Goal: Information Seeking & Learning: Learn about a topic

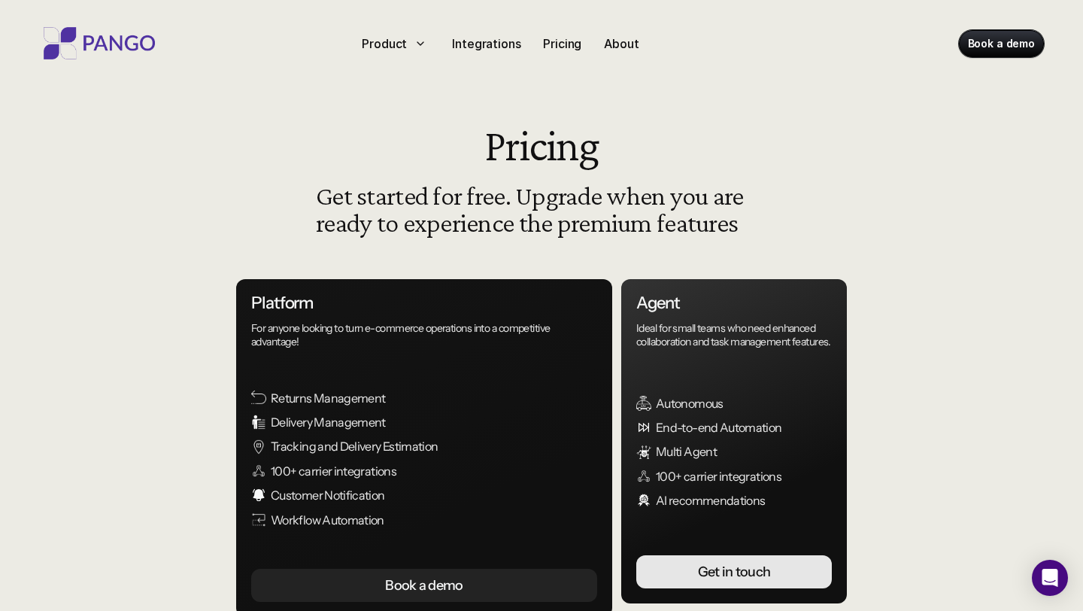
click at [129, 33] on img at bounding box center [99, 43] width 120 height 32
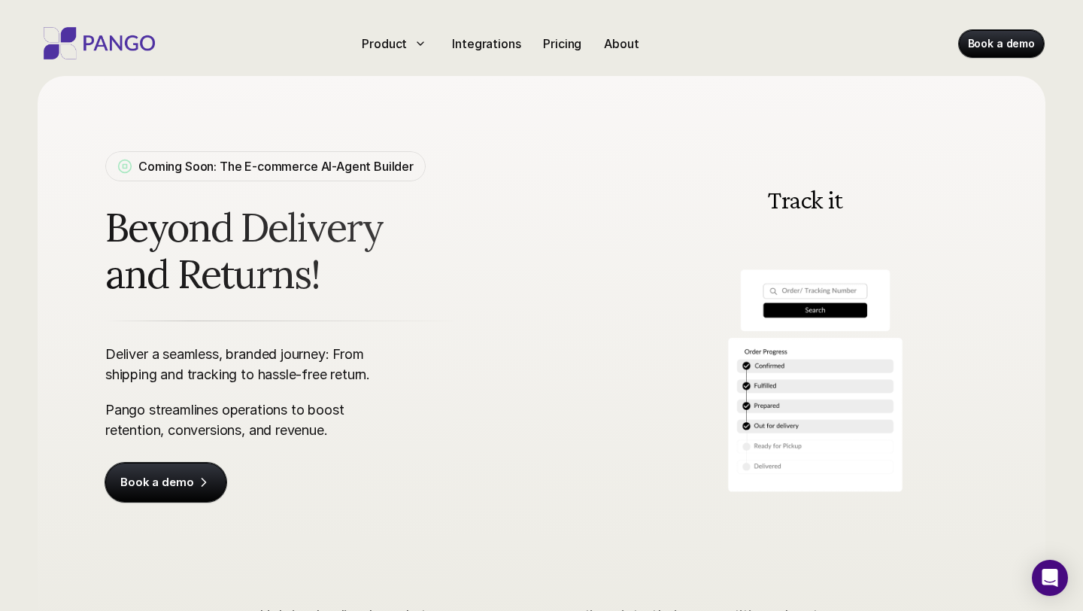
scroll to position [8, 0]
click at [264, 162] on p "Coming Soon: The E-commerce AI-Agent Builder" at bounding box center [275, 165] width 275 height 18
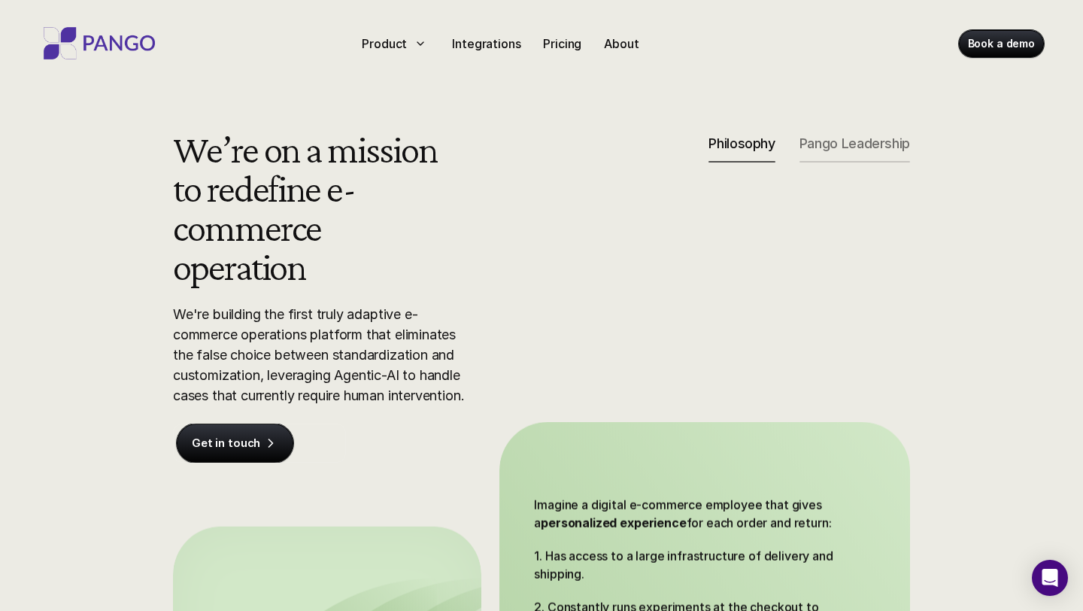
click at [839, 152] on div "Pango Leadership" at bounding box center [854, 148] width 111 height 27
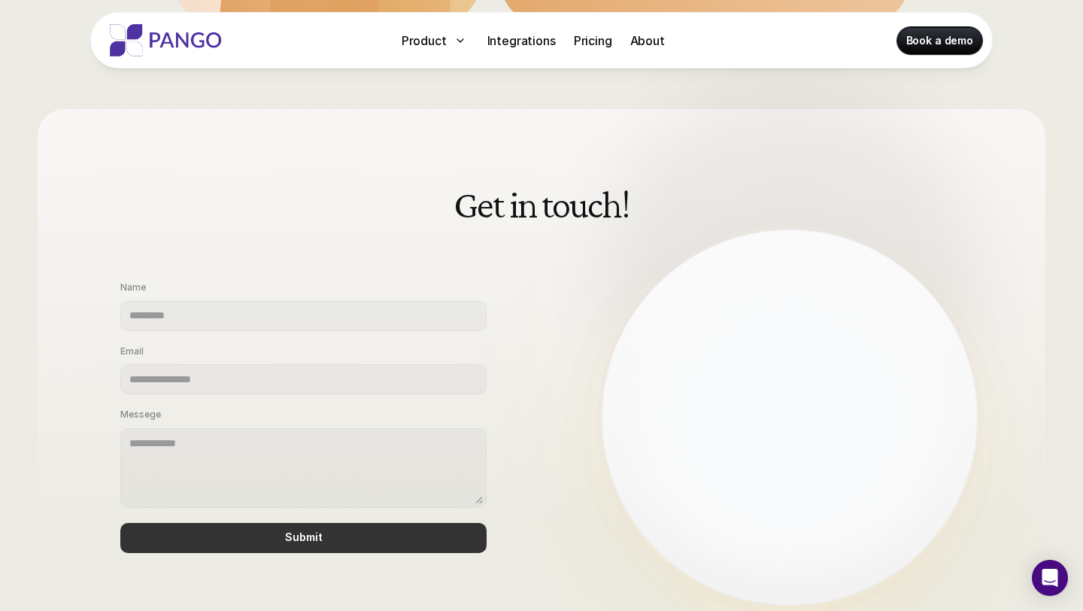
scroll to position [5, 0]
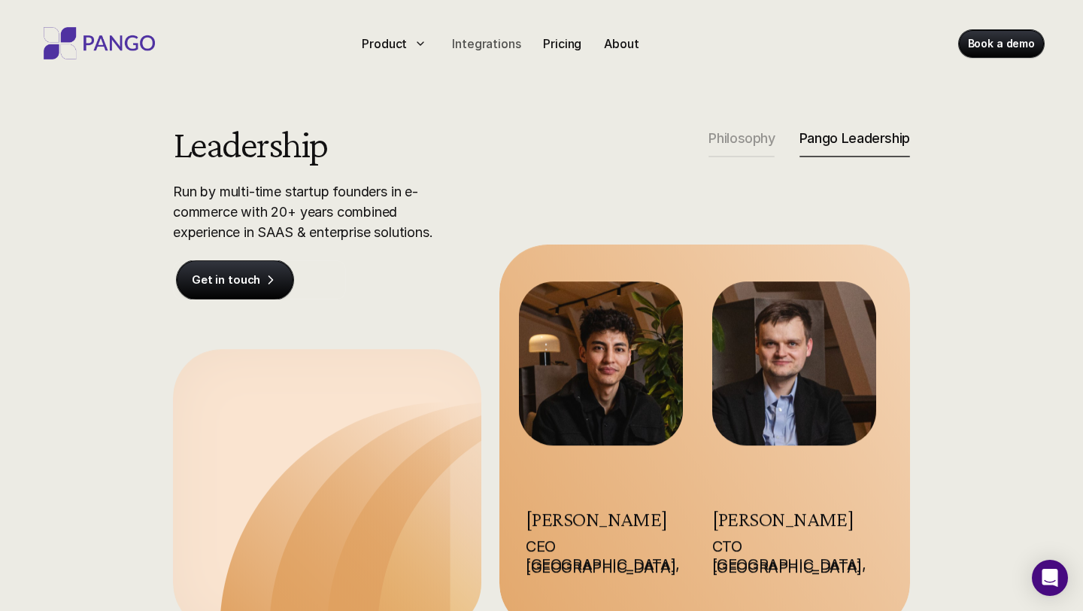
click at [490, 41] on p "Integrations" at bounding box center [486, 44] width 68 height 18
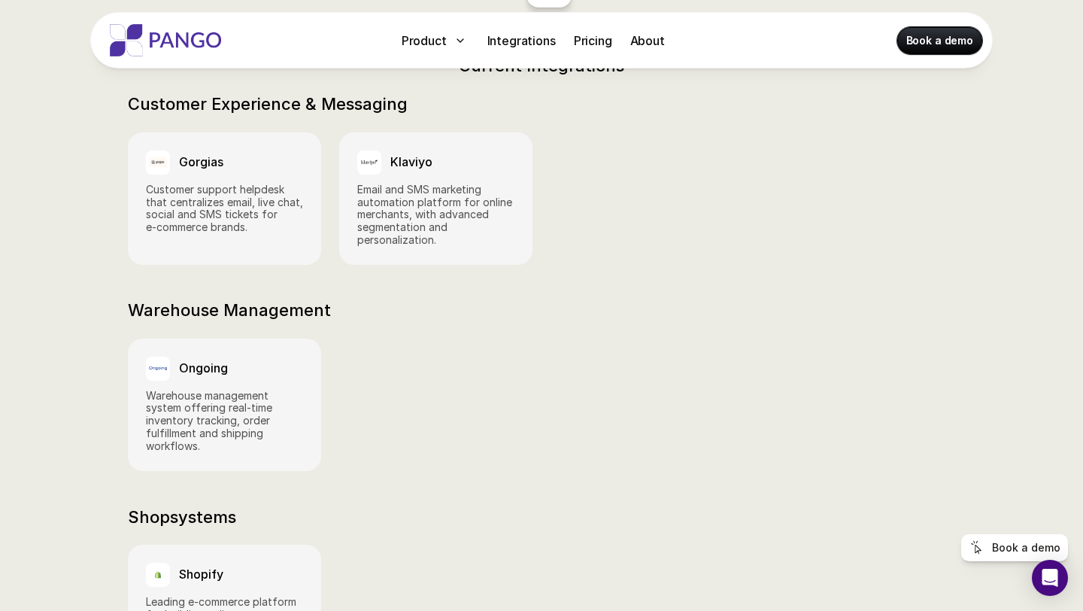
scroll to position [578, 0]
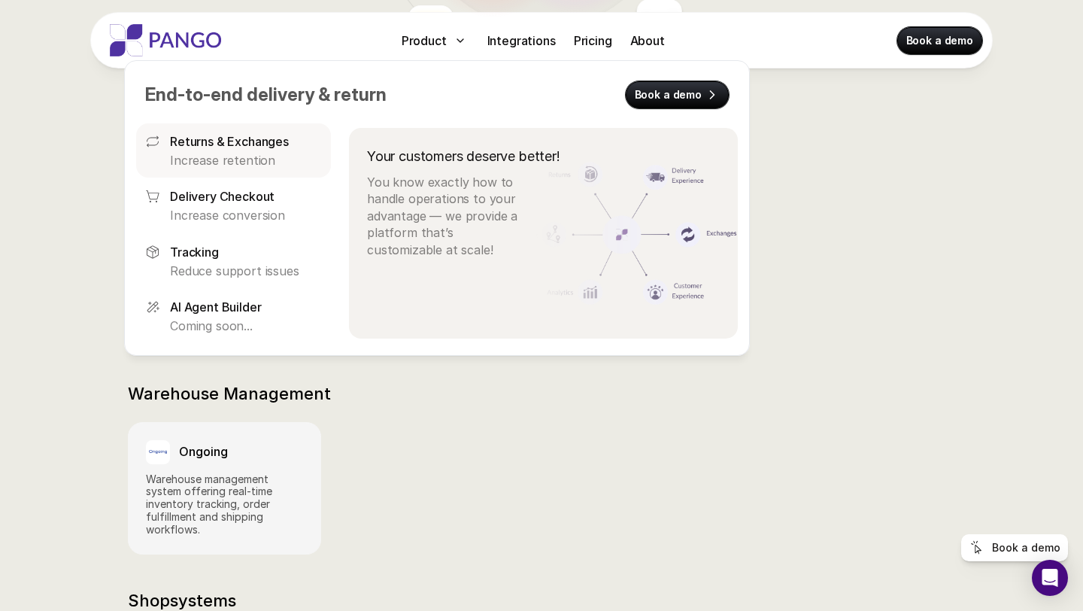
click at [217, 143] on p "Returns & Exchanges" at bounding box center [229, 141] width 119 height 18
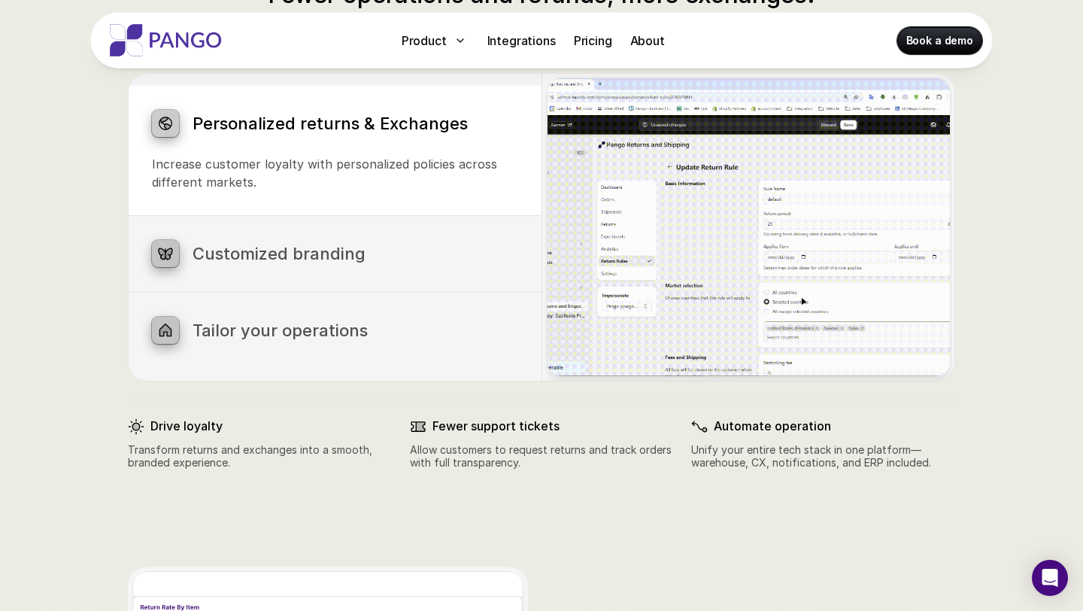
scroll to position [702, 0]
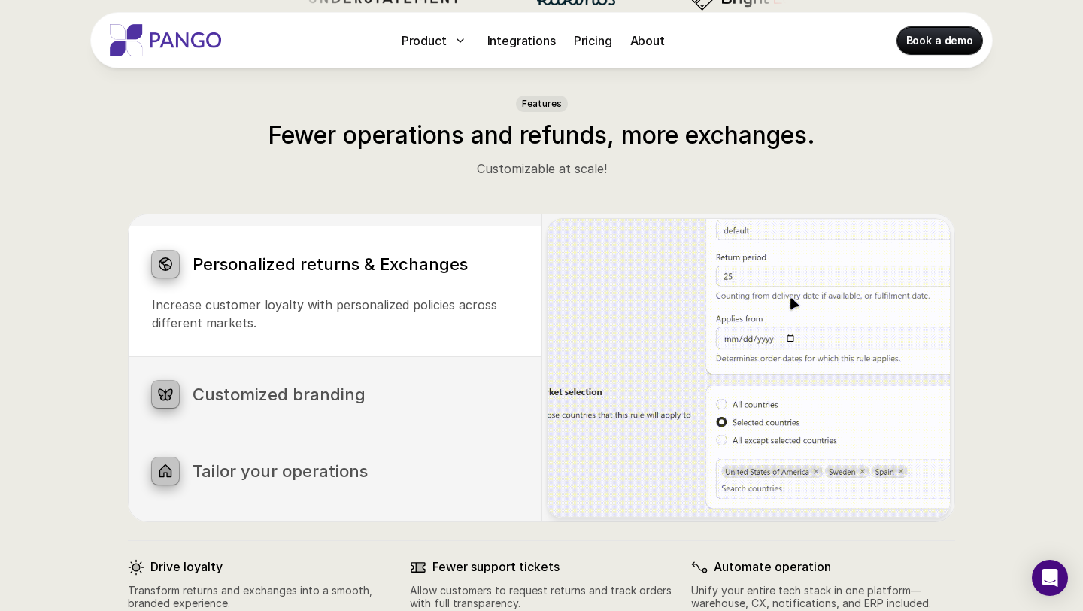
click at [356, 413] on div "Customized branding Brand your notifications, return portal, and order tracking…" at bounding box center [335, 394] width 414 height 76
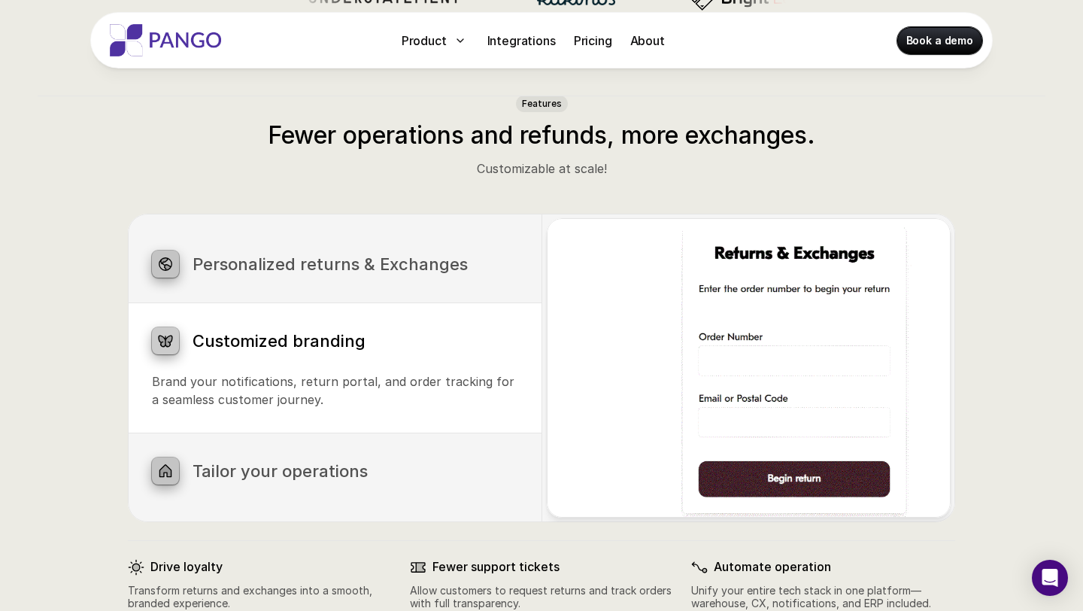
click at [314, 268] on h3 "Personalized returns & Exchanges" at bounding box center [355, 264] width 325 height 20
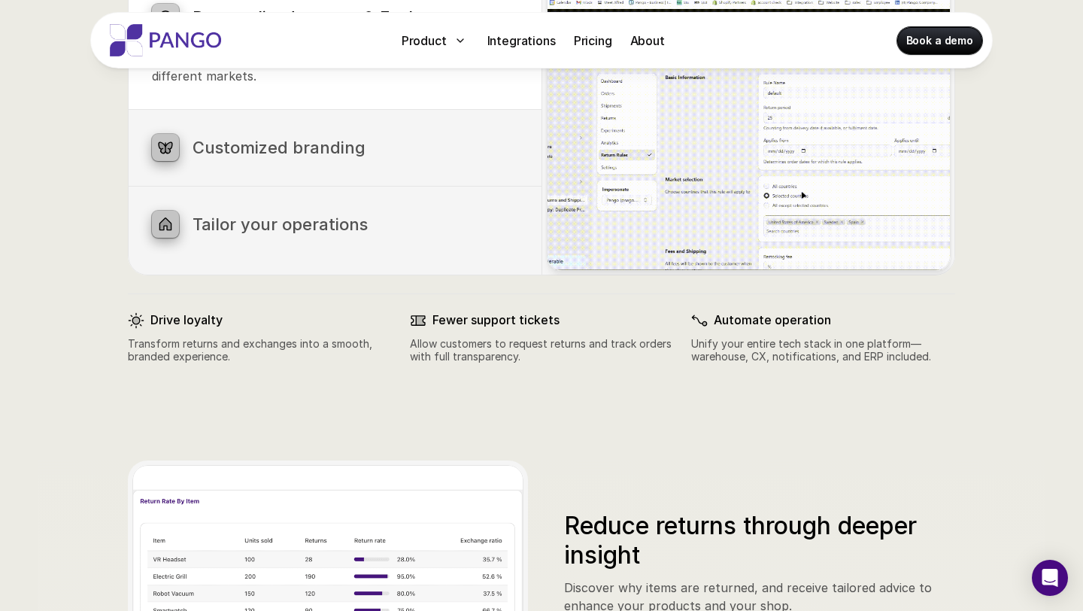
scroll to position [754, 0]
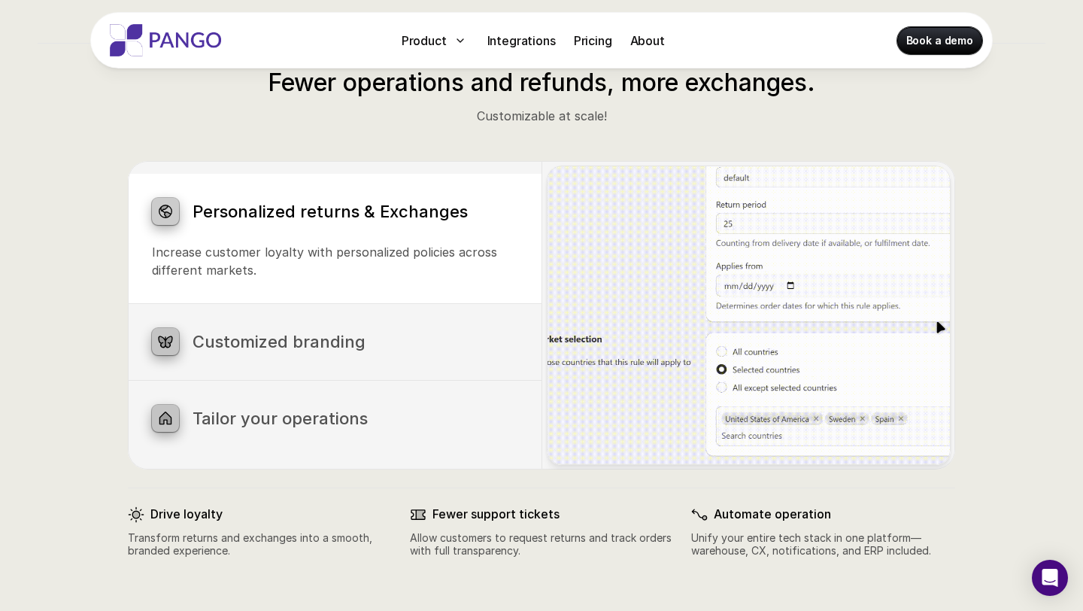
click at [186, 23] on div at bounding box center [165, 40] width 120 height 38
click at [191, 40] on img at bounding box center [165, 40] width 120 height 32
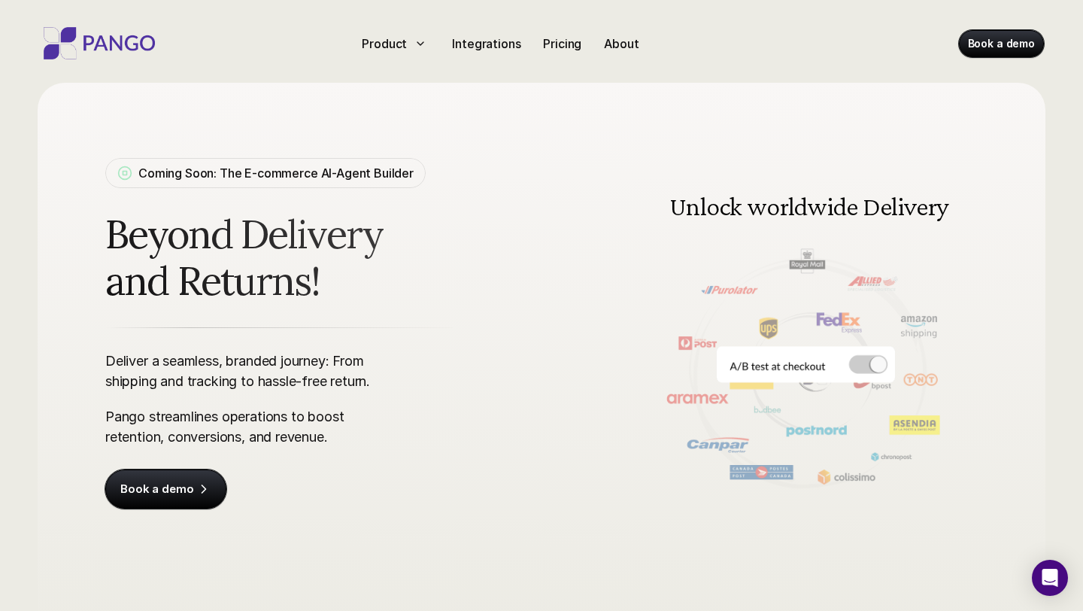
scroll to position [44, 0]
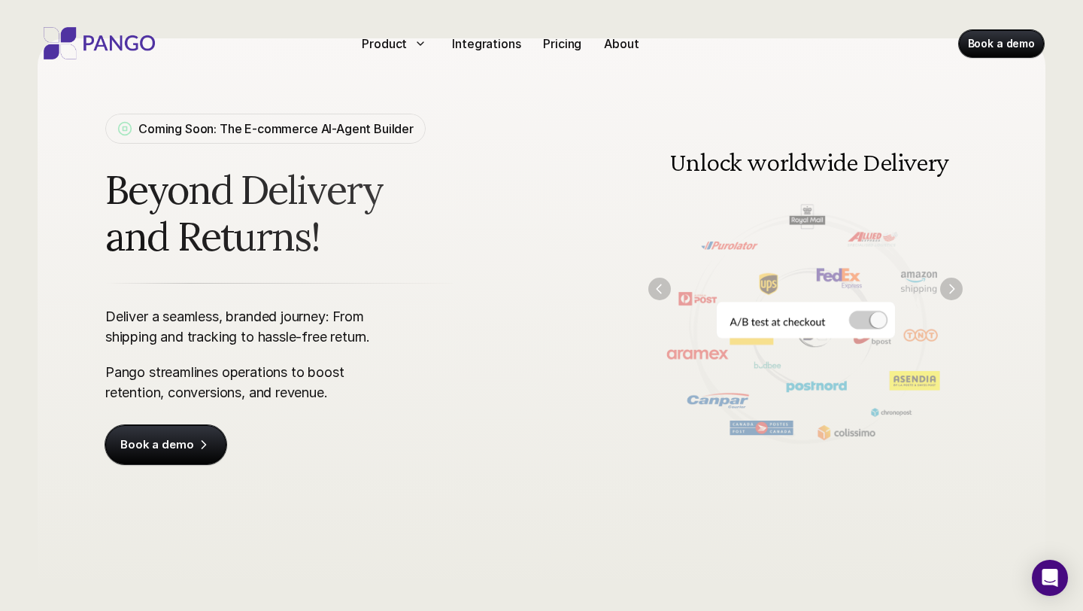
click at [869, 312] on img at bounding box center [805, 288] width 344 height 348
click at [951, 294] on img "Next" at bounding box center [951, 288] width 20 height 20
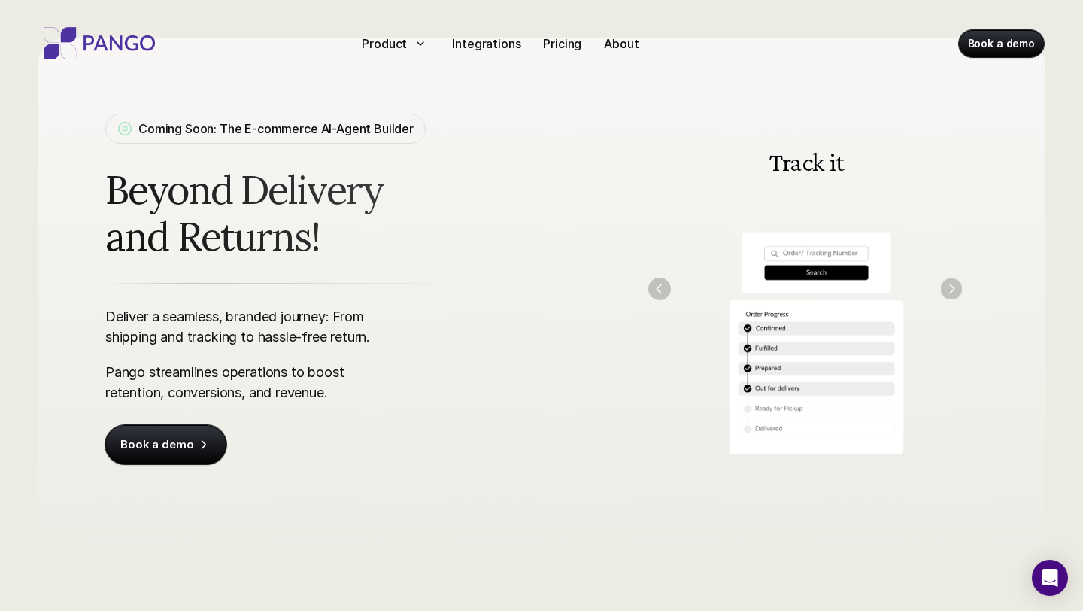
click at [951, 294] on img "Next" at bounding box center [952, 289] width 22 height 22
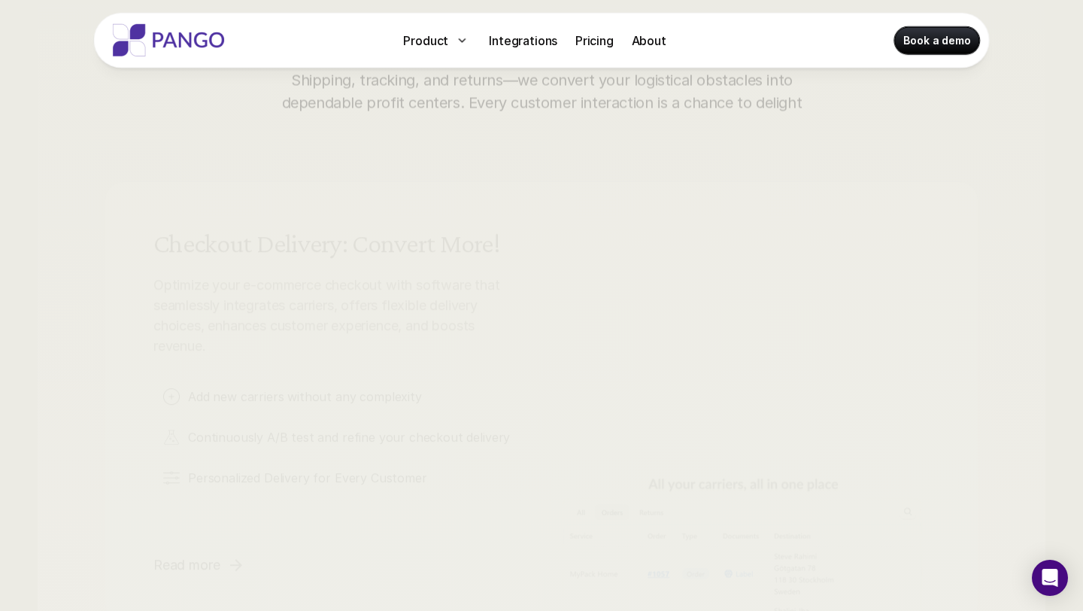
scroll to position [873, 0]
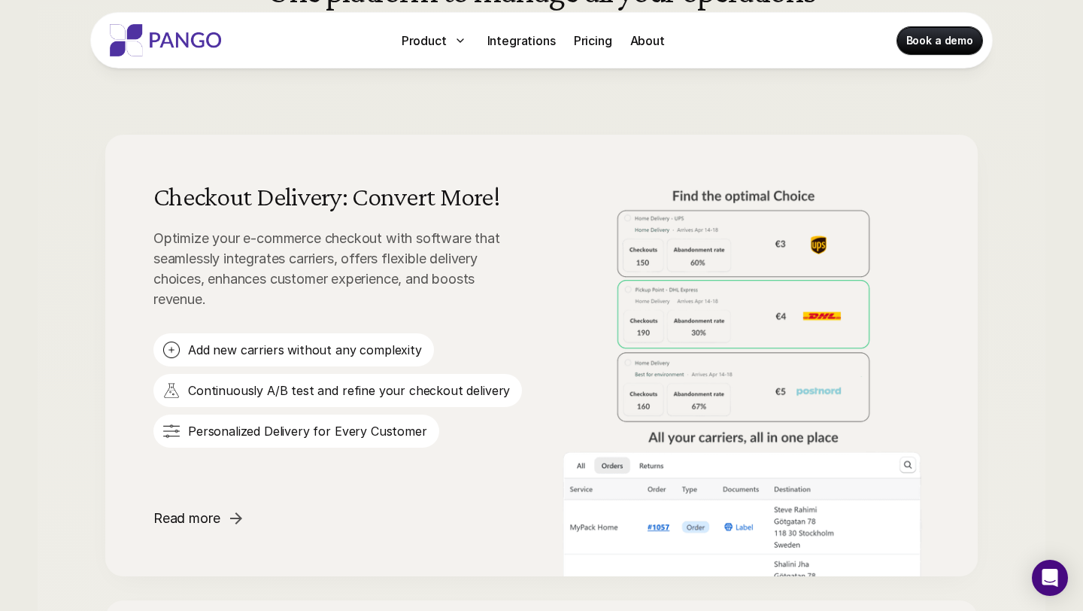
click at [305, 357] on p "Add new carriers without any complexity" at bounding box center [305, 349] width 234 height 17
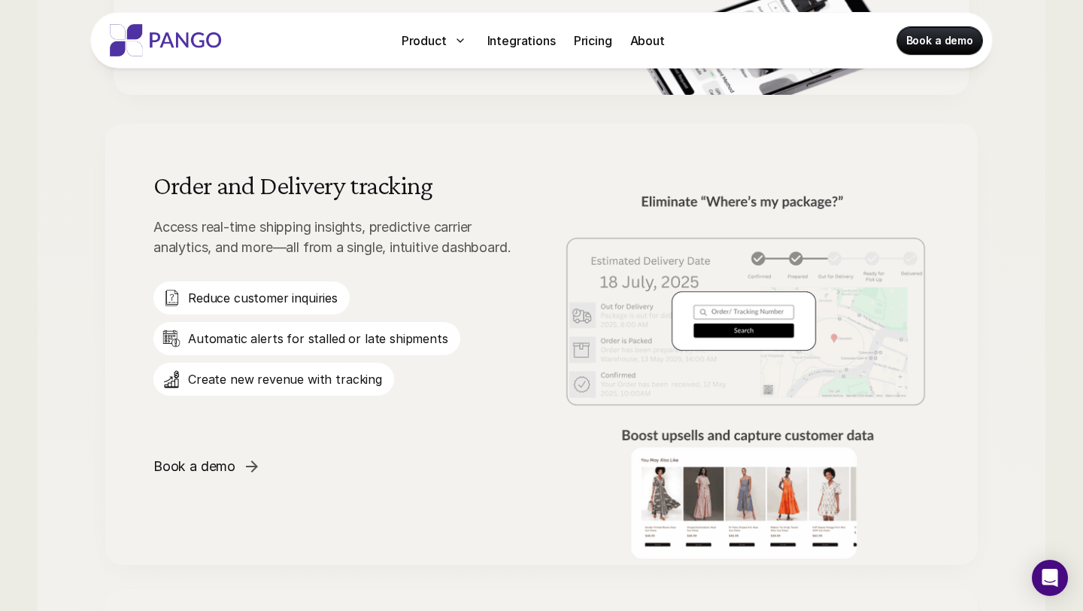
scroll to position [1841, 0]
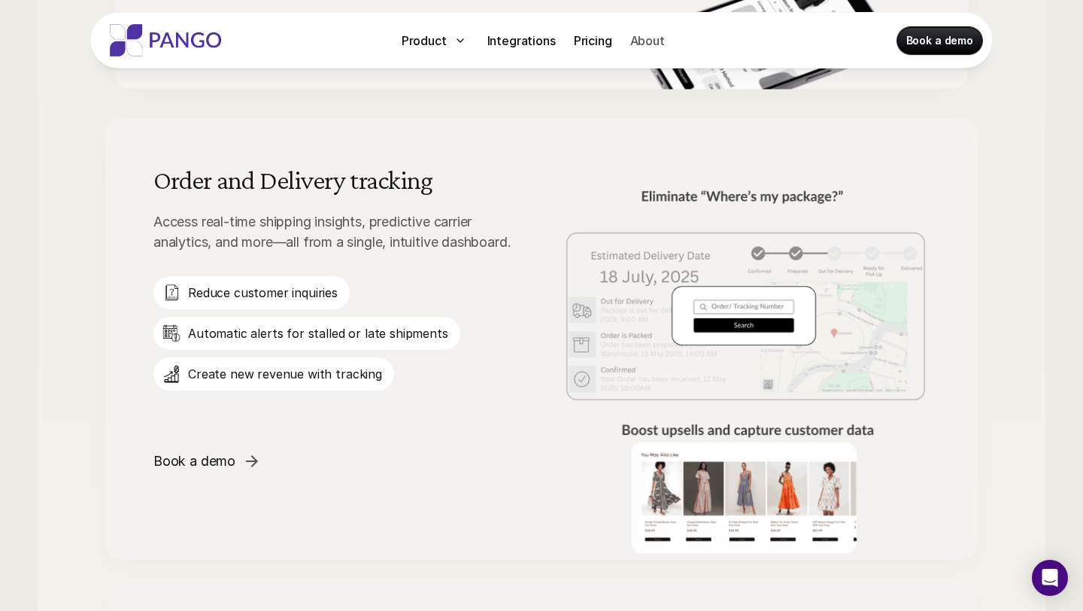
click at [654, 38] on p "About" at bounding box center [647, 41] width 35 height 18
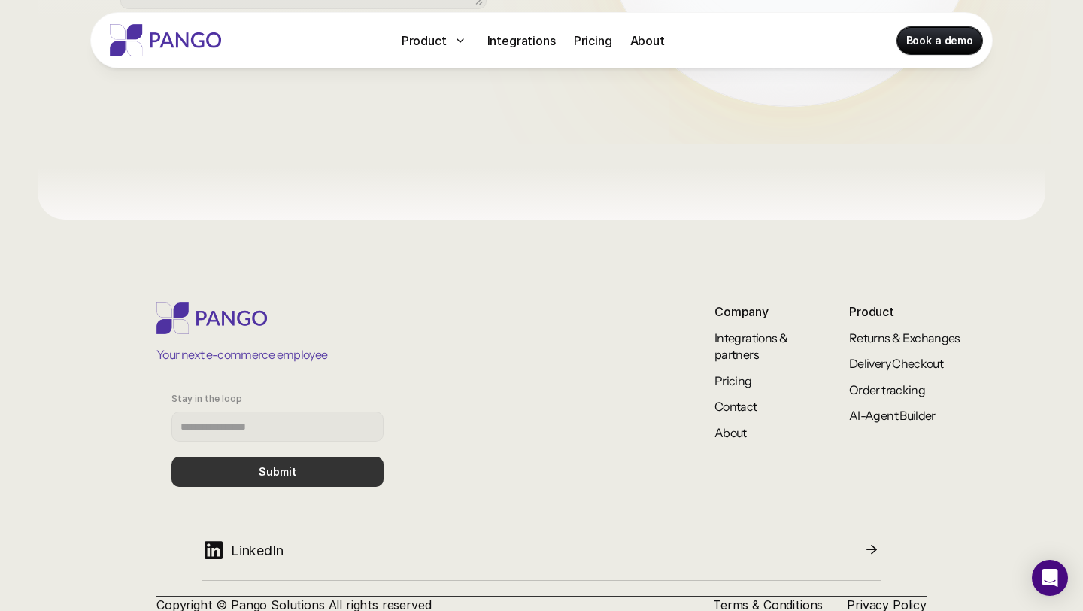
scroll to position [1271, 0]
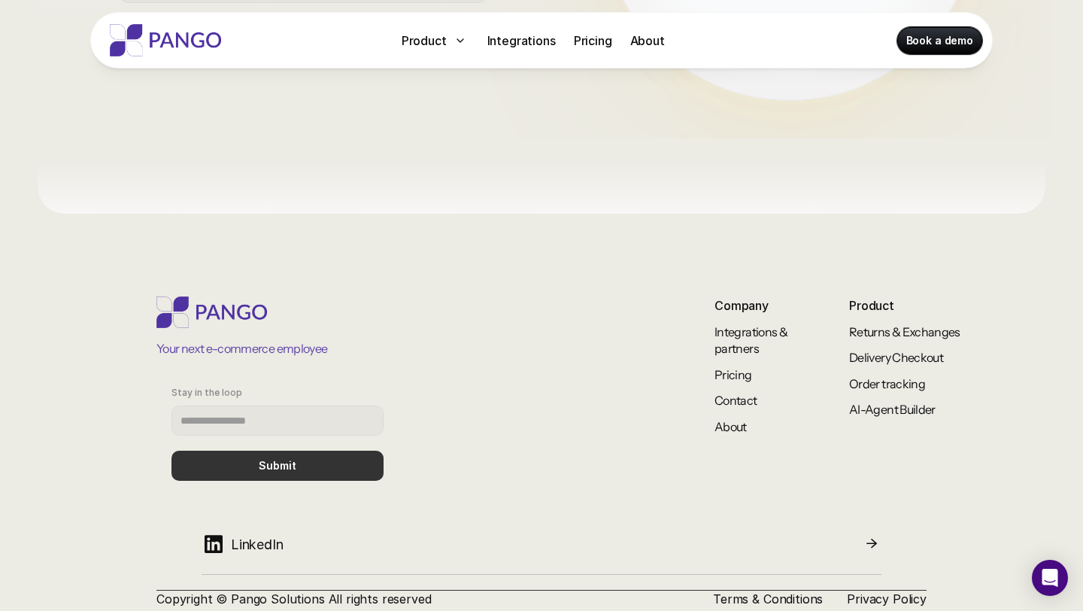
click at [199, 32] on img at bounding box center [165, 40] width 120 height 32
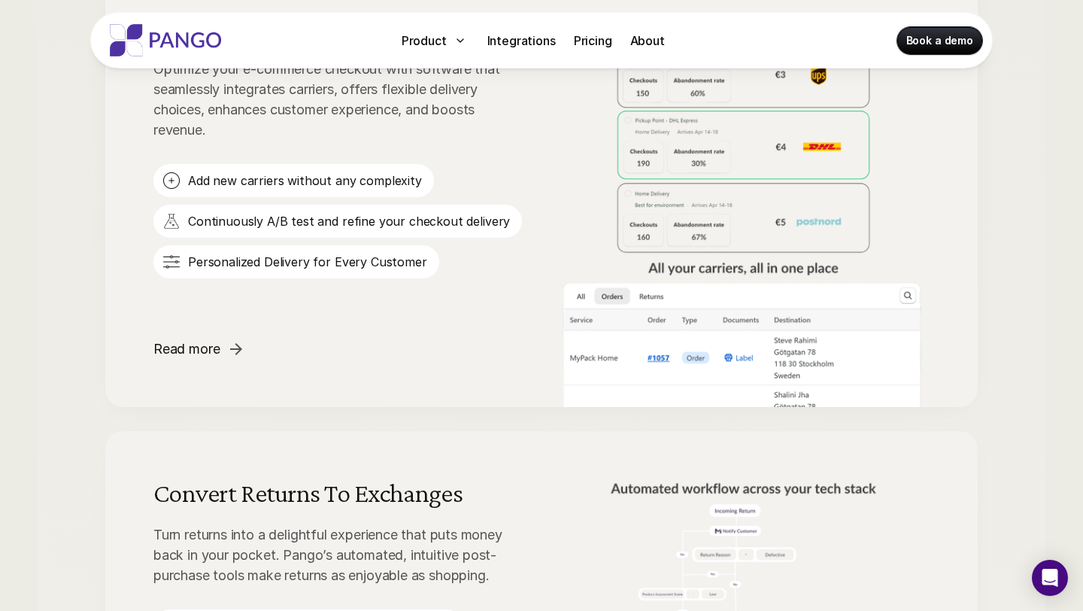
scroll to position [1046, 0]
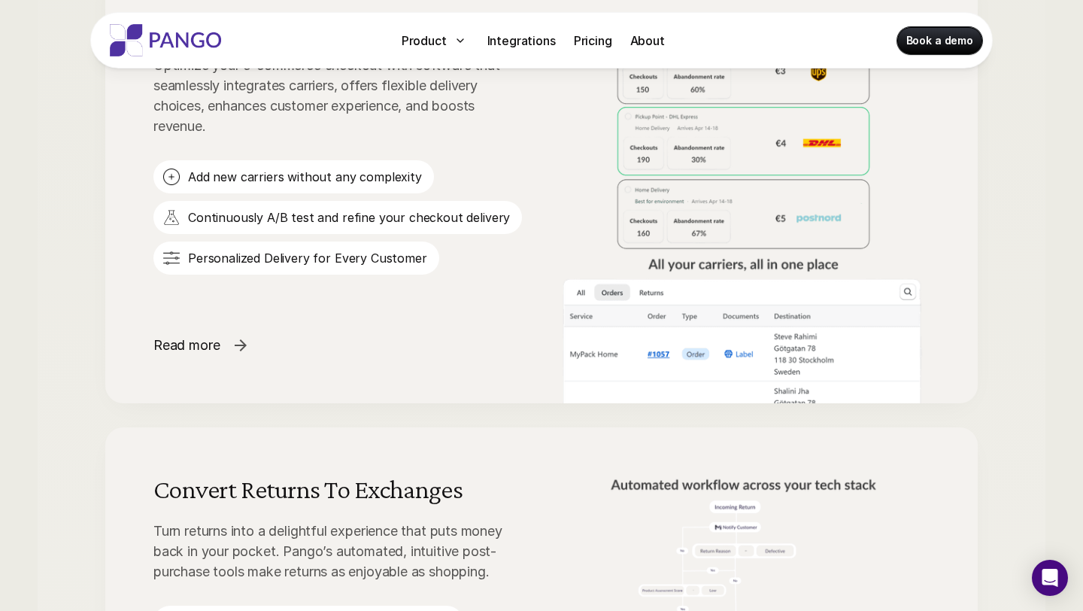
click at [208, 341] on p "Read more" at bounding box center [186, 345] width 66 height 20
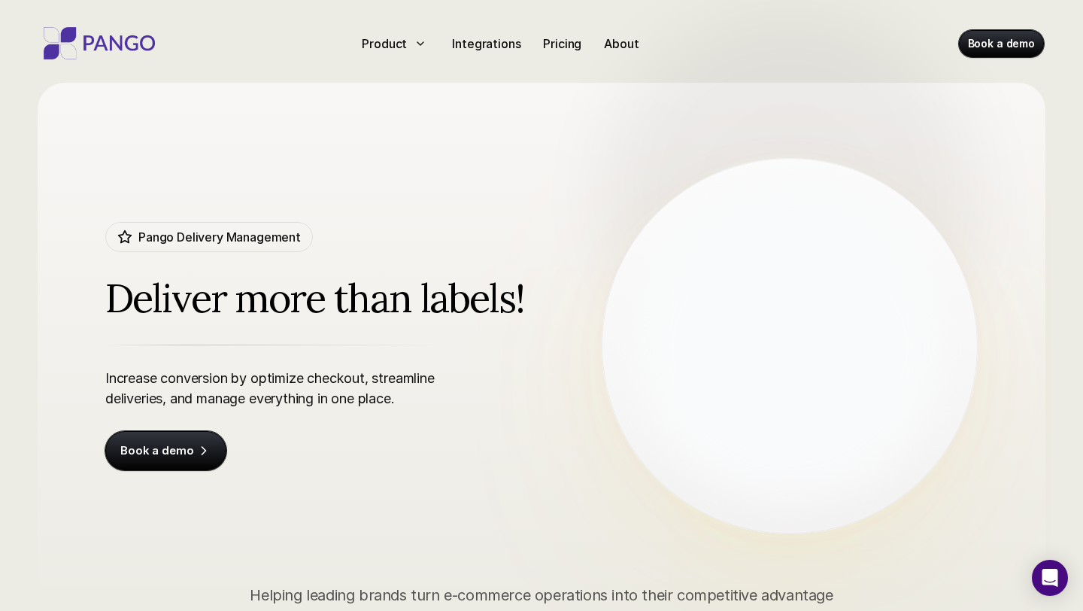
click at [134, 41] on img at bounding box center [99, 43] width 120 height 32
